Goal: Task Accomplishment & Management: Manage account settings

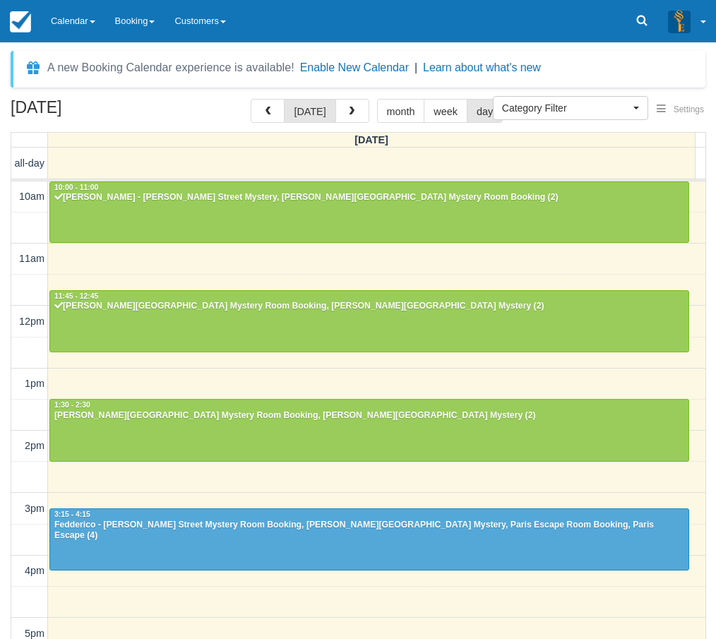
select select
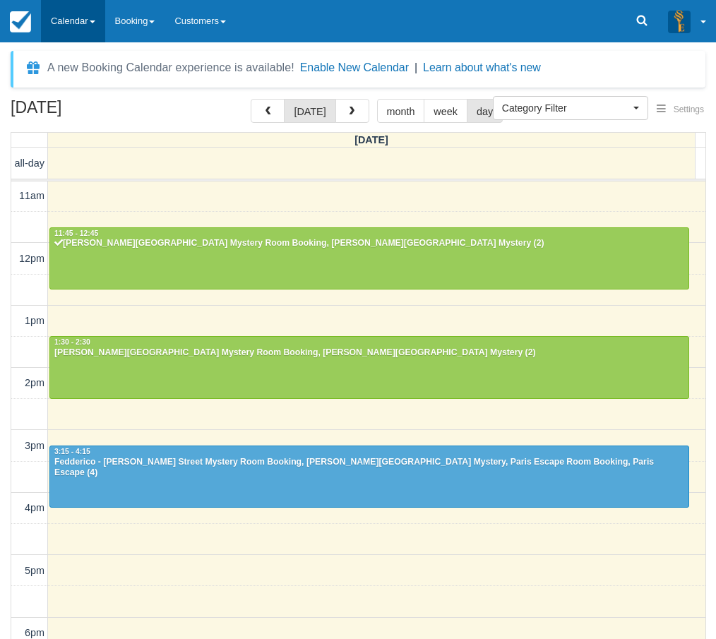
click at [72, 27] on link "Calendar" at bounding box center [73, 21] width 64 height 42
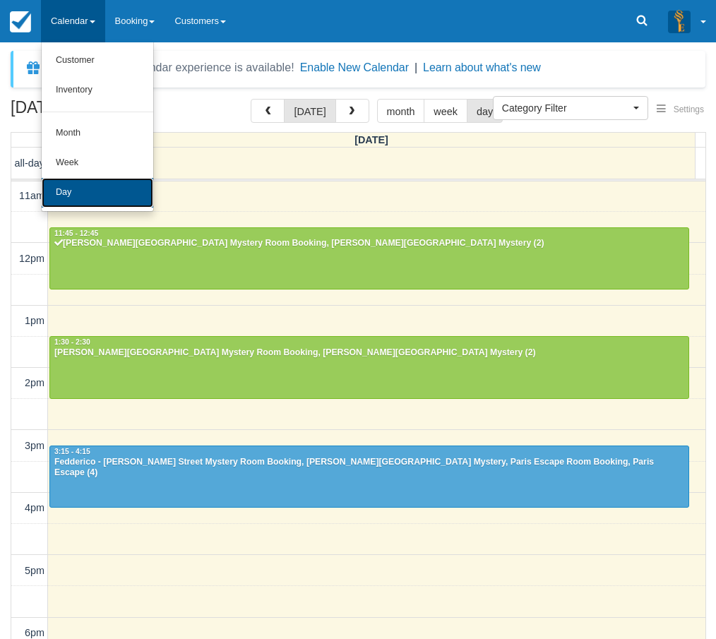
click at [82, 186] on link "Day" at bounding box center [98, 193] width 112 height 30
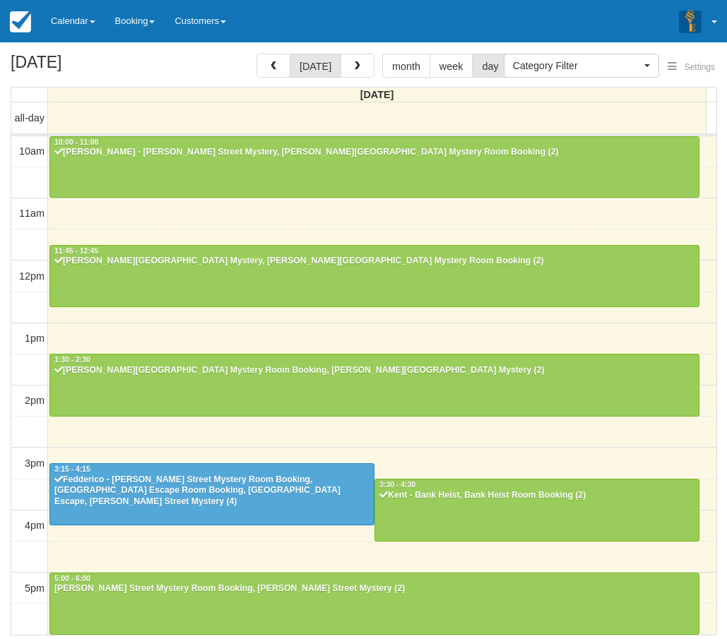
select select
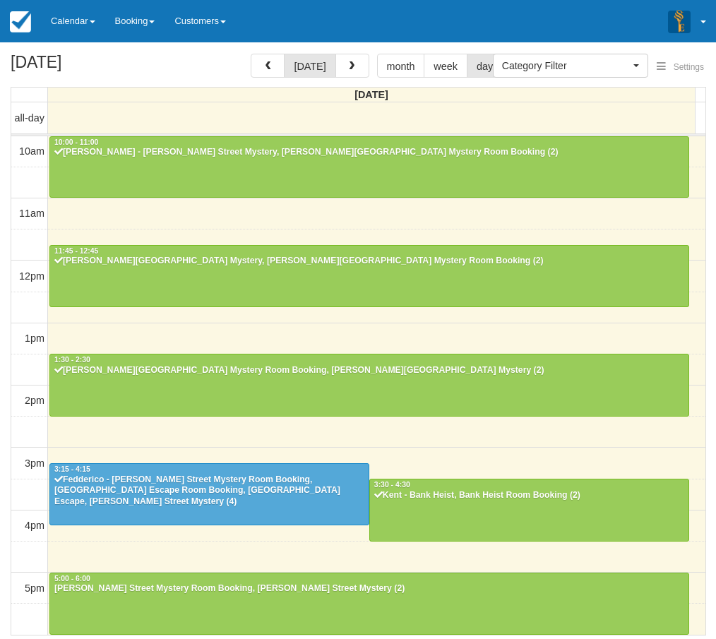
scroll to position [281, 0]
